Goal: Task Accomplishment & Management: Complete application form

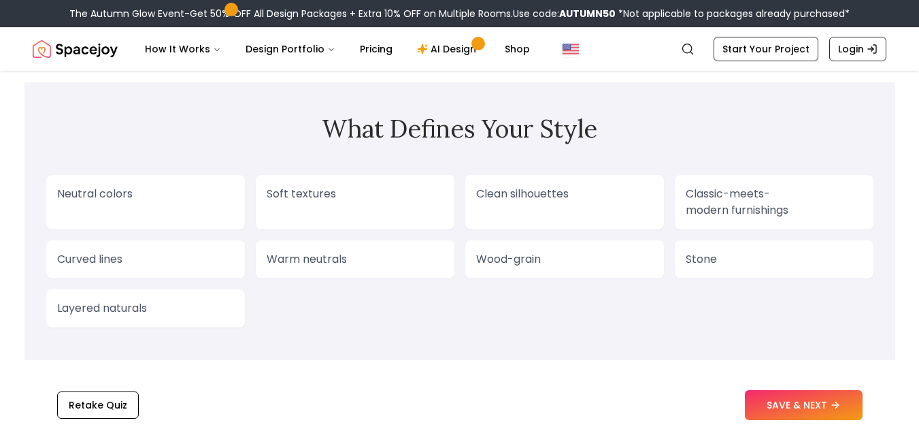
scroll to position [1113, 0]
click at [762, 401] on button "SAVE & NEXT" at bounding box center [804, 405] width 118 height 30
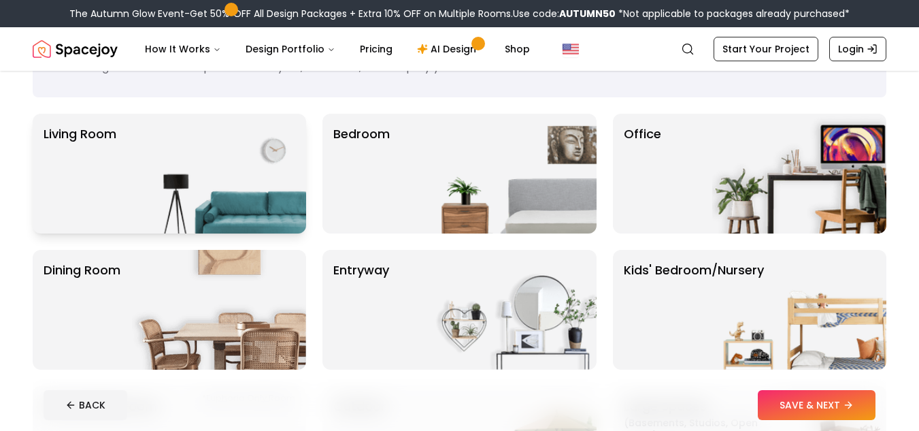
click at [129, 153] on div "Living Room" at bounding box center [170, 174] width 274 height 120
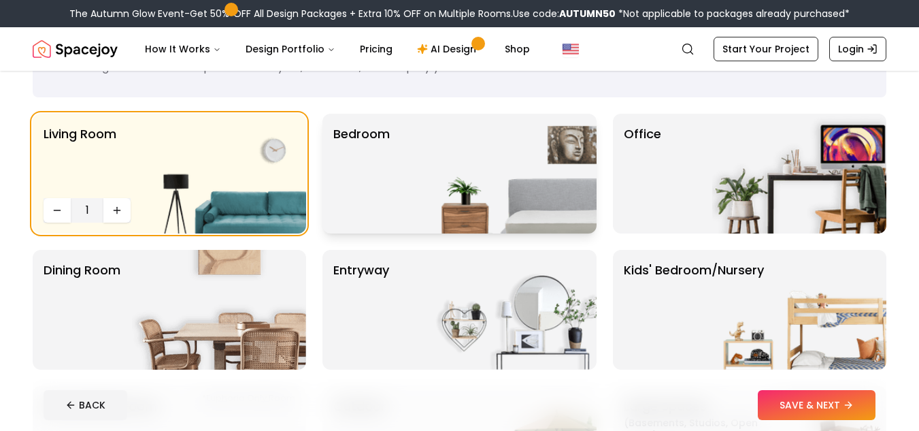
click at [427, 141] on img at bounding box center [510, 174] width 174 height 120
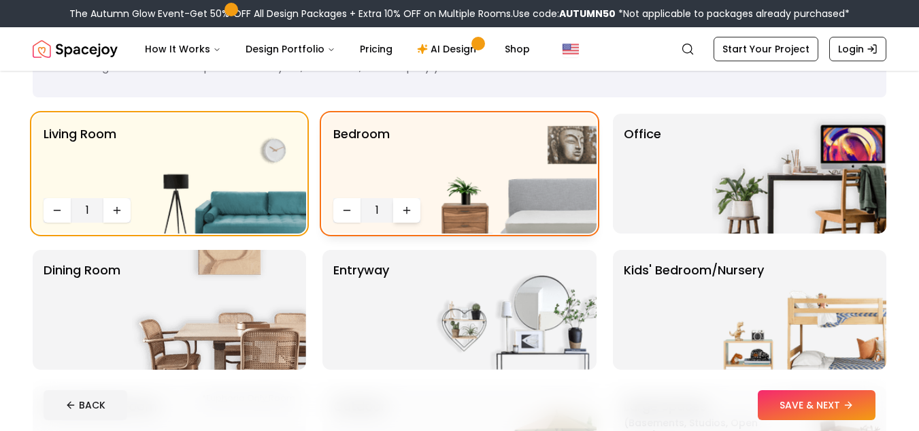
click at [411, 211] on icon "Increase quantity" at bounding box center [406, 210] width 11 height 11
click at [682, 177] on div "Office" at bounding box center [750, 174] width 274 height 120
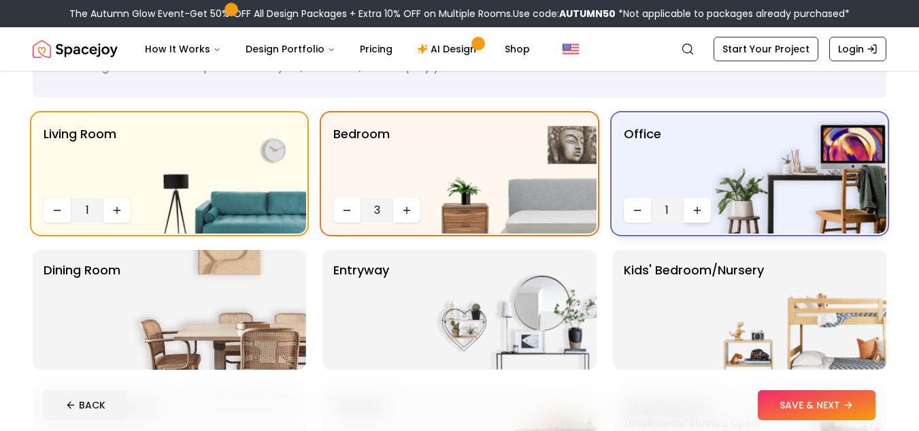
click at [698, 205] on icon "Increase quantity" at bounding box center [697, 210] width 11 height 11
click at [646, 211] on button "Decrease quantity" at bounding box center [637, 210] width 27 height 24
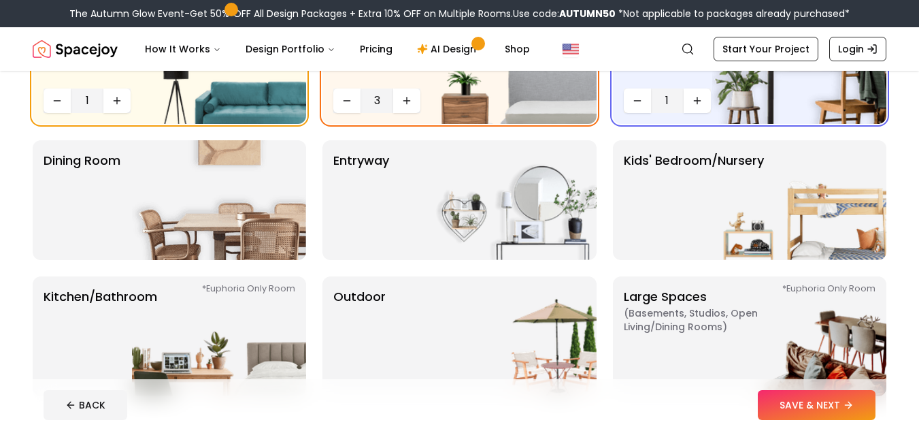
scroll to position [184, 0]
click at [132, 234] on img at bounding box center [219, 200] width 174 height 120
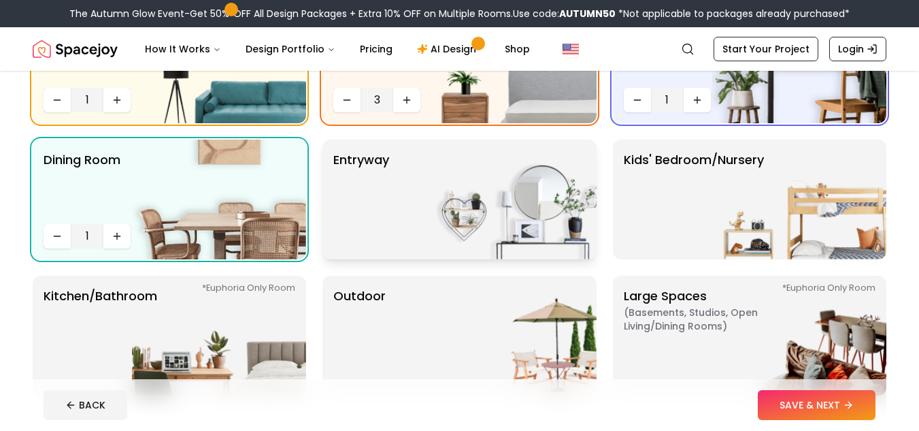
click at [361, 163] on p "entryway" at bounding box center [361, 199] width 56 height 98
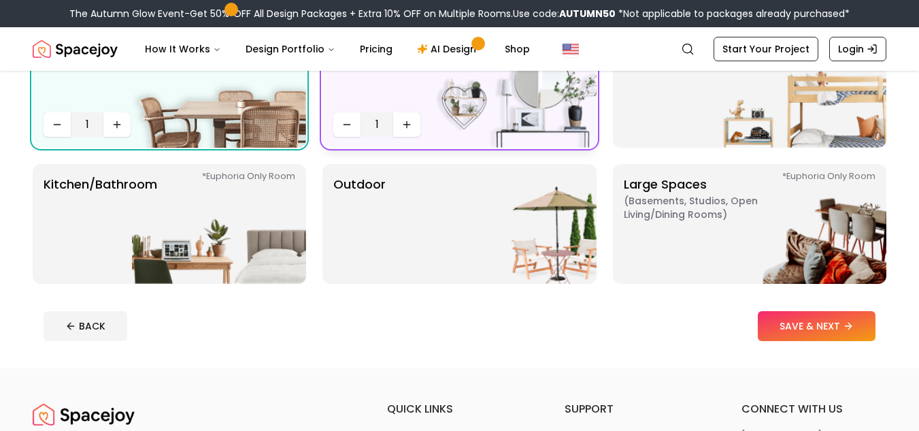
scroll to position [301, 0]
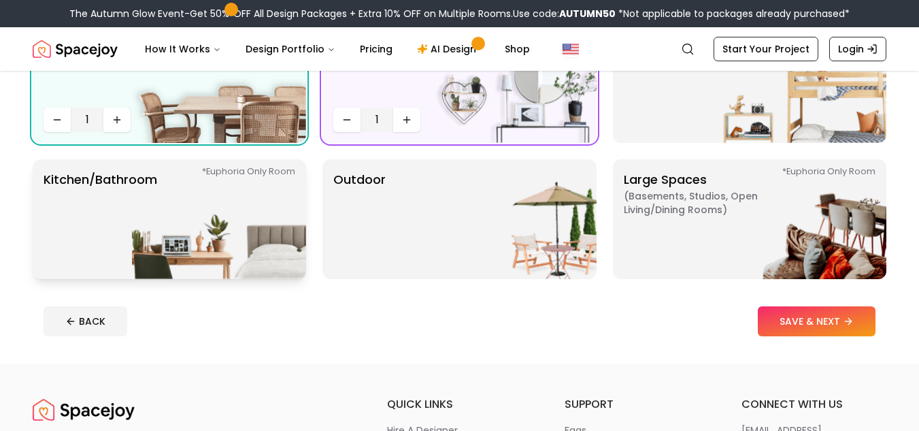
click at [185, 225] on img at bounding box center [219, 219] width 174 height 120
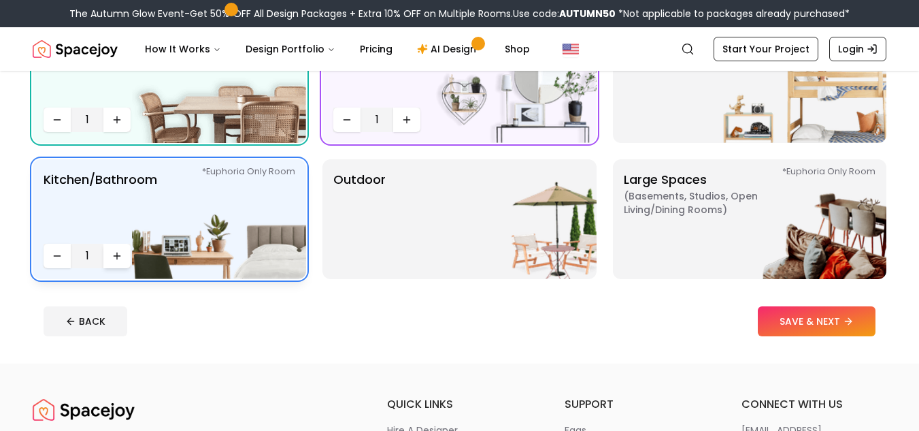
click at [122, 251] on icon "Increase quantity" at bounding box center [117, 255] width 11 height 11
click at [125, 255] on button "Increase quantity" at bounding box center [116, 256] width 27 height 24
click at [546, 265] on img at bounding box center [510, 219] width 174 height 120
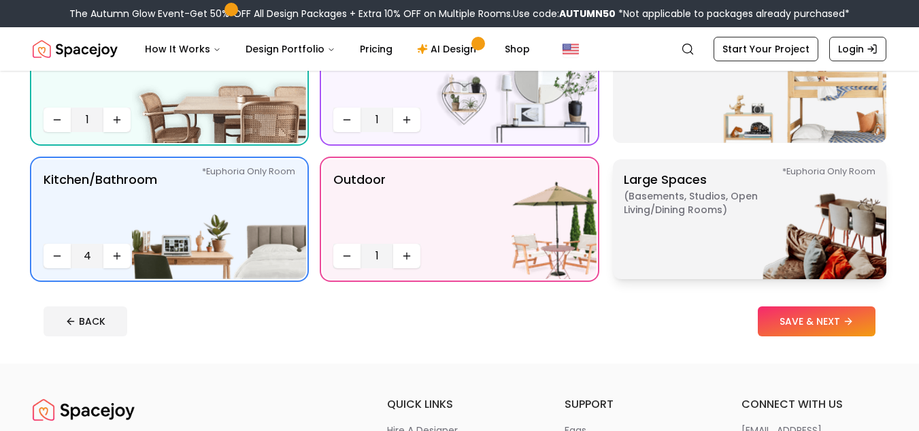
click at [676, 210] on span "( Basements, Studios, Open living/dining rooms )" at bounding box center [709, 202] width 170 height 27
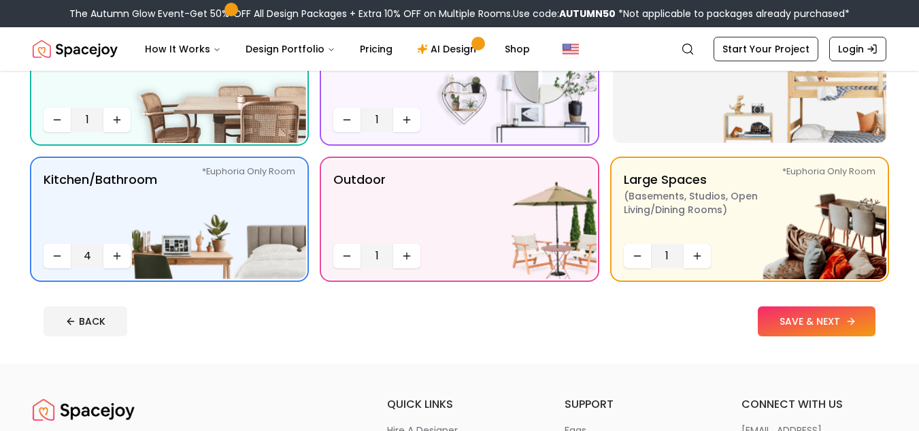
click at [781, 324] on button "SAVE & NEXT" at bounding box center [817, 321] width 118 height 30
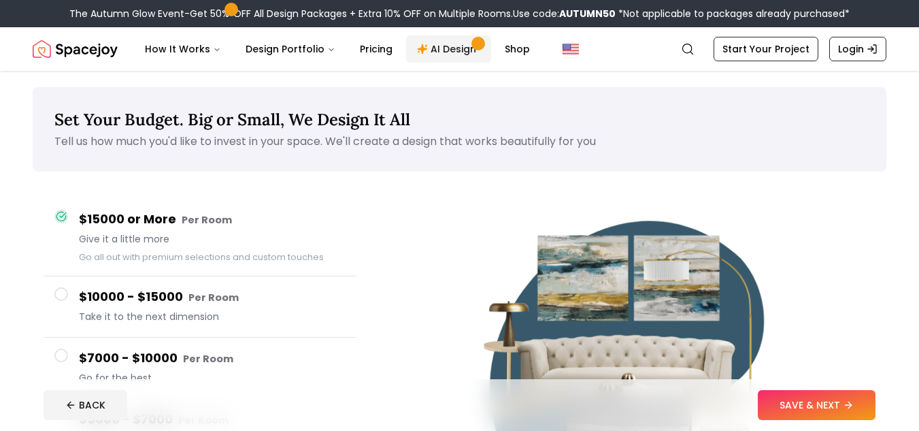
click at [447, 48] on link "AI Design" at bounding box center [448, 48] width 85 height 27
